Goal: Information Seeking & Learning: Learn about a topic

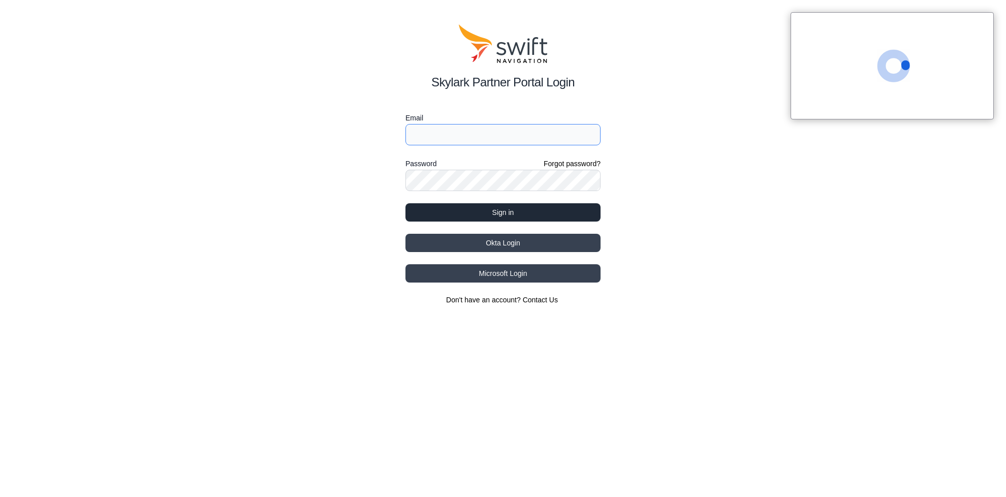
type input "[PERSON_NAME][EMAIL_ADDRESS][PERSON_NAME][DOMAIN_NAME]"
click at [496, 213] on button "Sign in" at bounding box center [502, 212] width 195 height 18
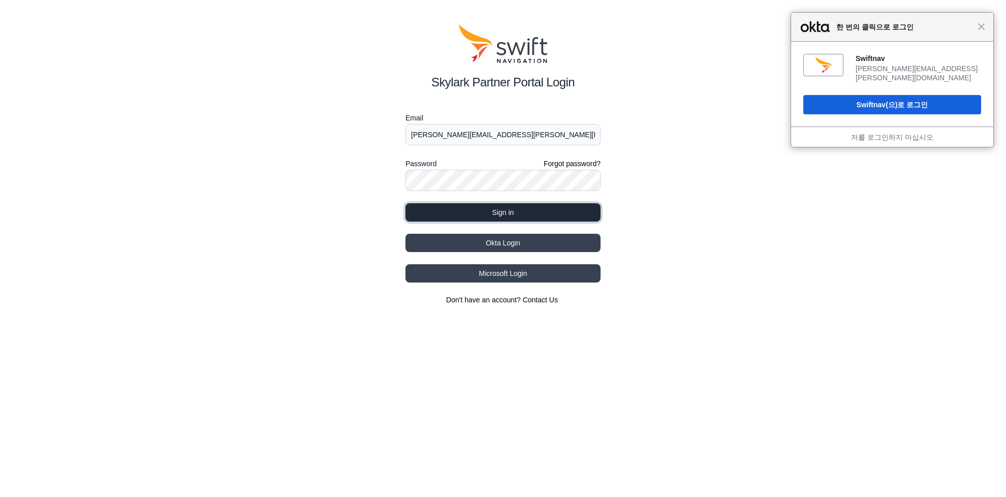
click at [506, 214] on button "Sign in" at bounding box center [502, 212] width 195 height 18
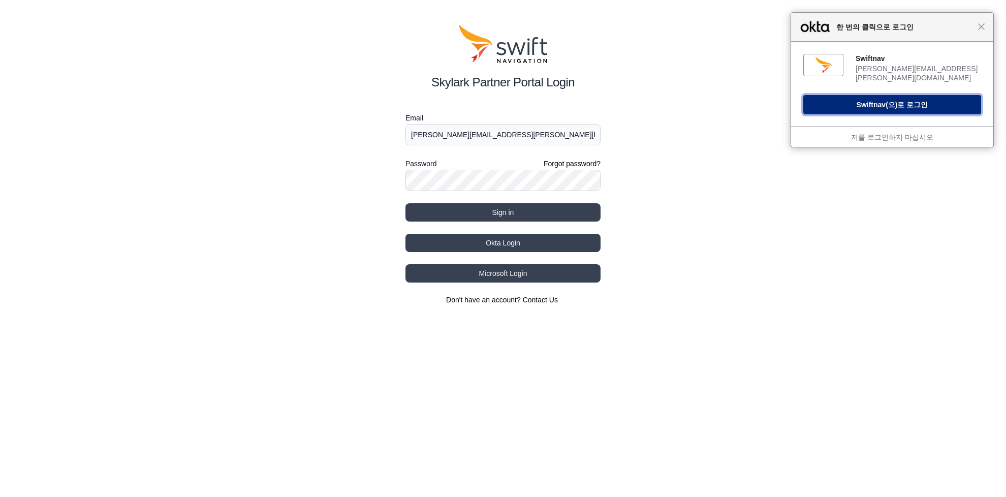
click at [915, 96] on button "Swiftnav (으)로 로그인" at bounding box center [892, 104] width 178 height 19
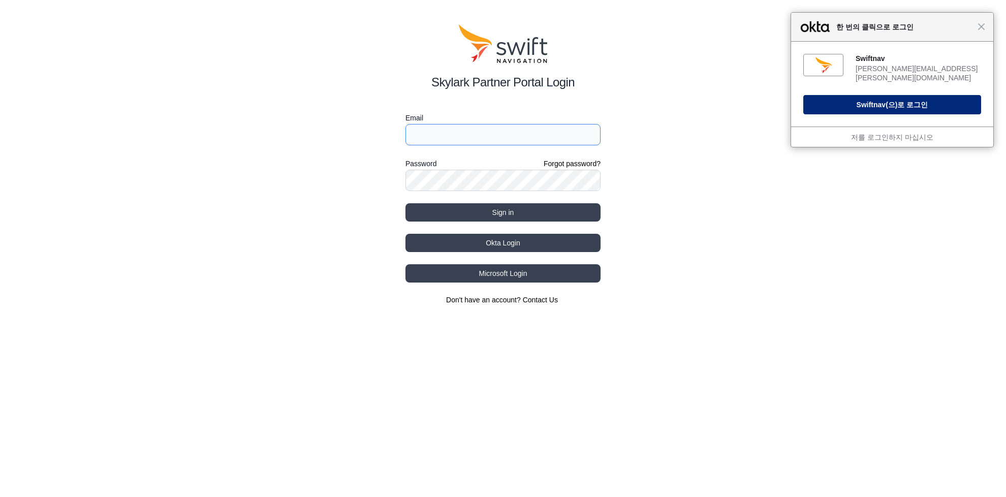
type input "[PERSON_NAME][EMAIL_ADDRESS][PERSON_NAME][DOMAIN_NAME]"
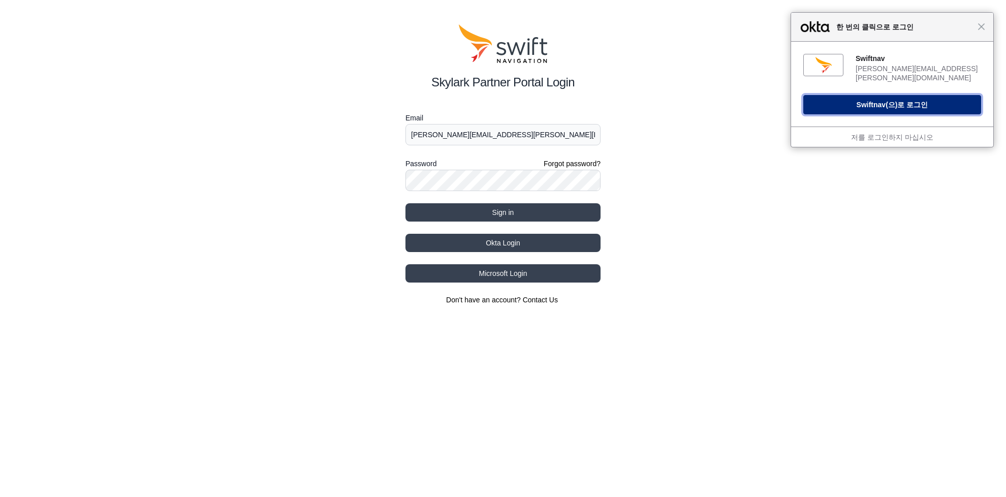
click at [837, 98] on button "Swiftnav (으)로 로그인" at bounding box center [892, 104] width 178 height 19
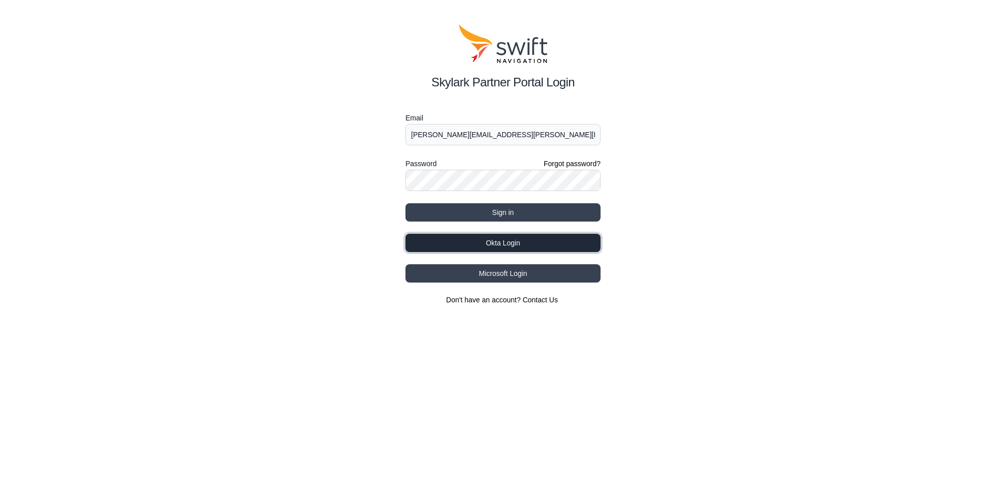
click at [533, 242] on button "Okta Login" at bounding box center [502, 243] width 195 height 18
click at [514, 247] on button "Loading..." at bounding box center [502, 243] width 195 height 18
type input "[PERSON_NAME][EMAIL_ADDRESS][PERSON_NAME][DOMAIN_NAME]"
click at [531, 247] on button "Okta Login" at bounding box center [502, 243] width 195 height 18
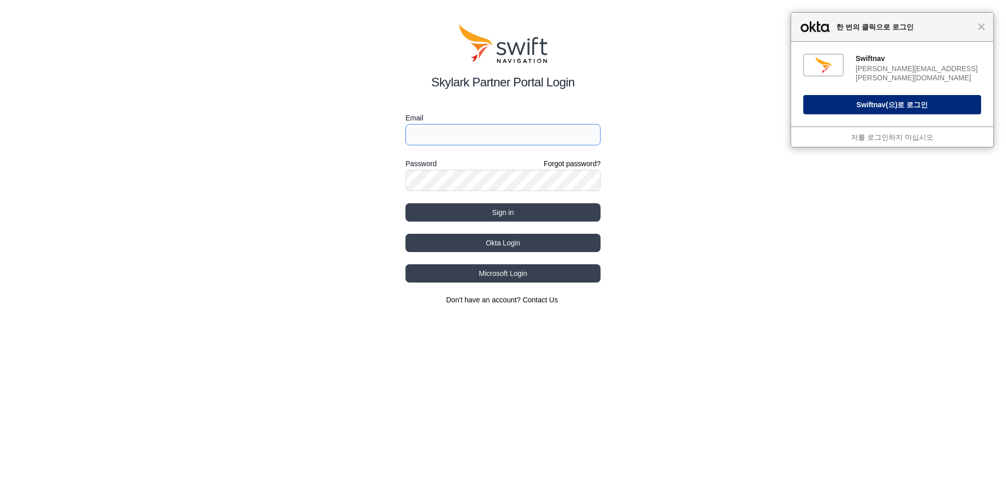
type input "[PERSON_NAME][EMAIL_ADDRESS][PERSON_NAME][DOMAIN_NAME]"
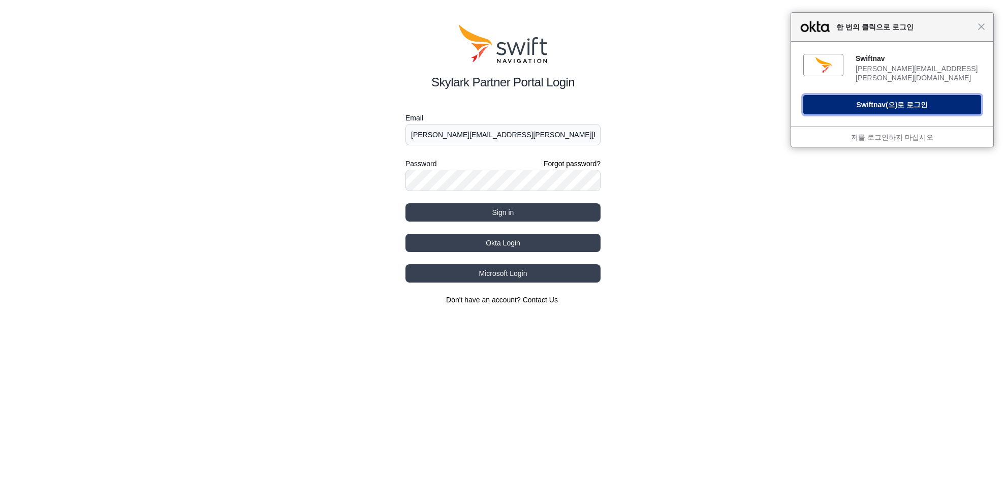
click at [872, 102] on button "Swiftnav (으)로 로그인" at bounding box center [892, 104] width 178 height 19
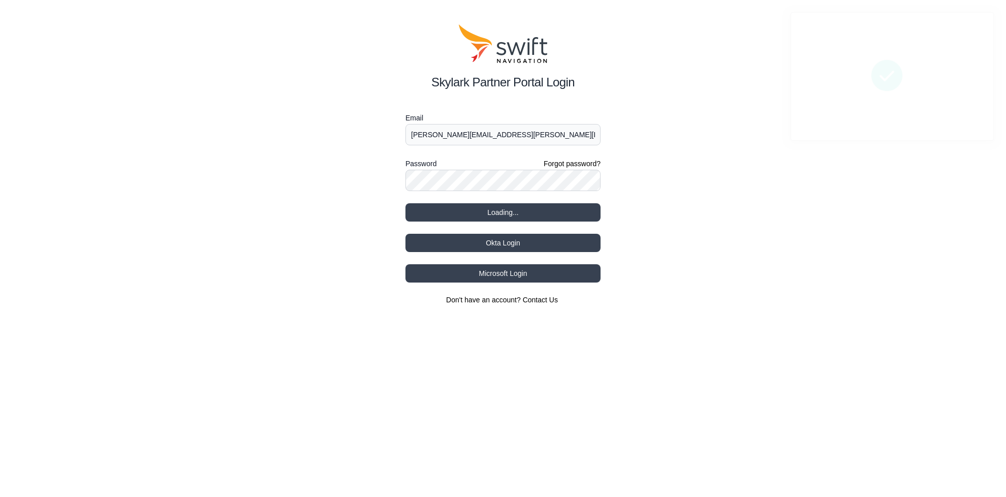
select select
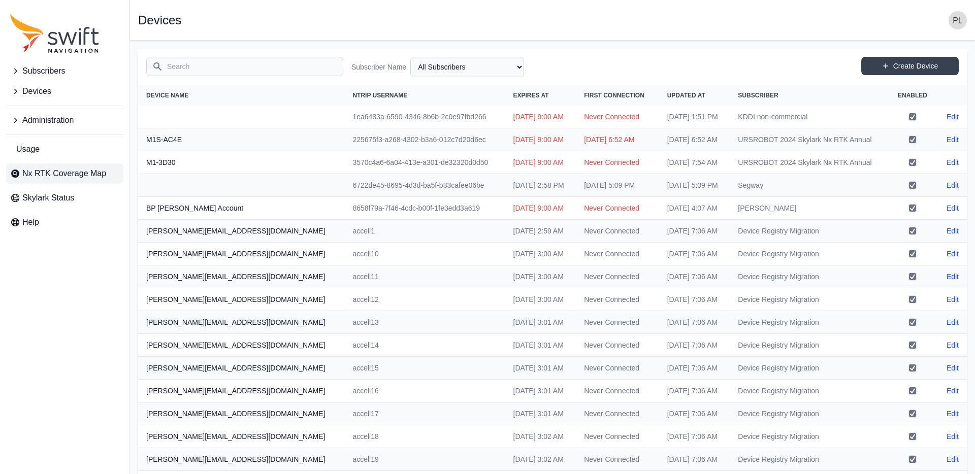
click at [59, 177] on span "Nx RTK Coverage Map" at bounding box center [64, 174] width 84 height 12
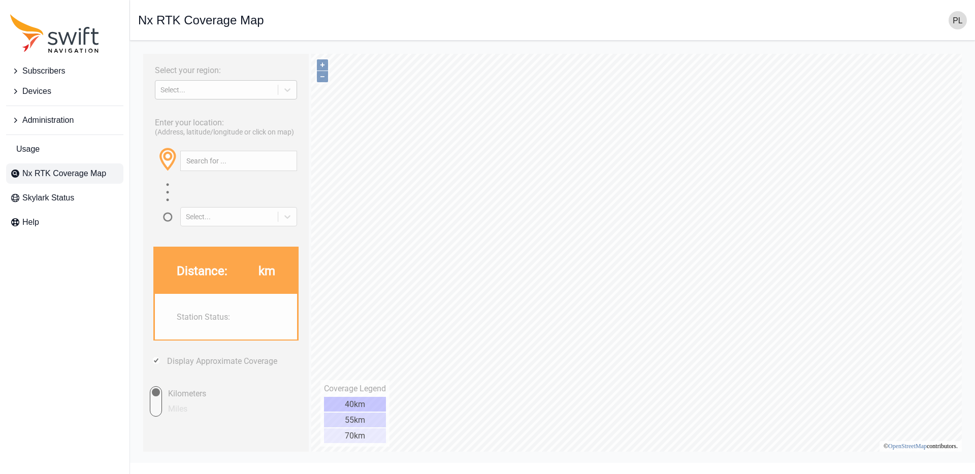
click at [250, 92] on div "Select..." at bounding box center [217, 90] width 112 height 8
click at [218, 130] on div "[GEOGRAPHIC_DATA]" at bounding box center [226, 130] width 144 height 16
type input "34.384°, -118.091°"
